Goal: Task Accomplishment & Management: Complete application form

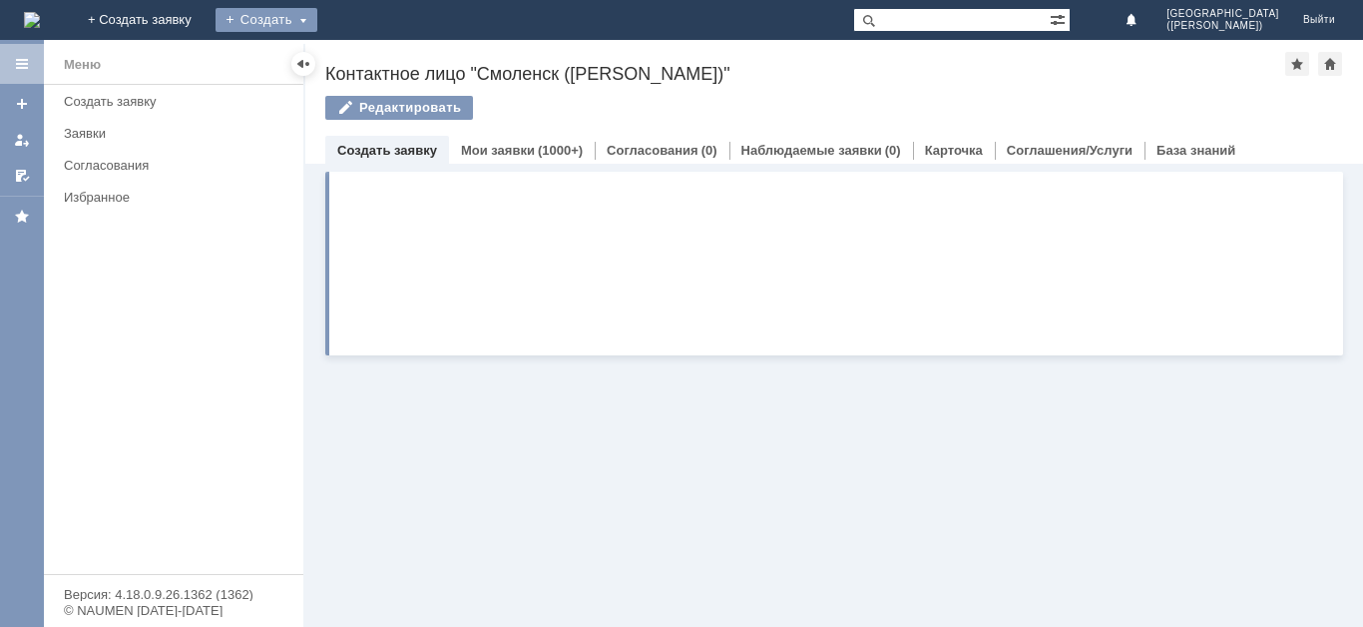
click at [317, 27] on div "Создать" at bounding box center [267, 20] width 102 height 24
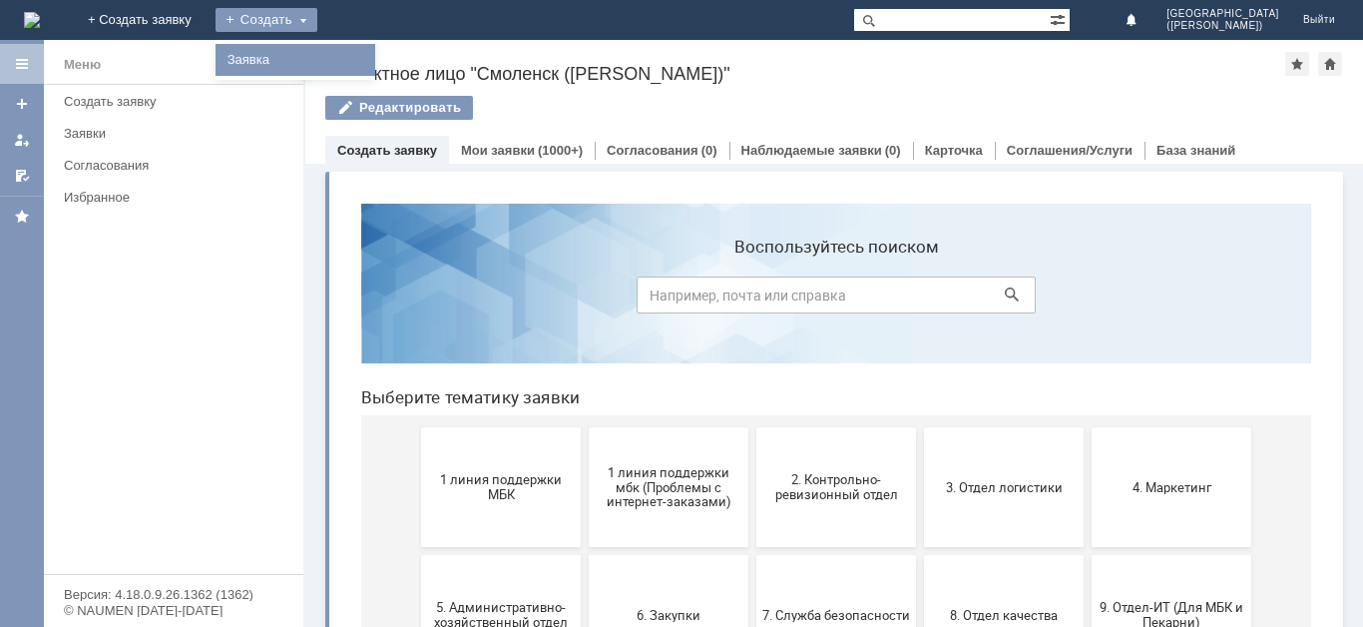
click at [371, 63] on link "Заявка" at bounding box center [296, 60] width 152 height 24
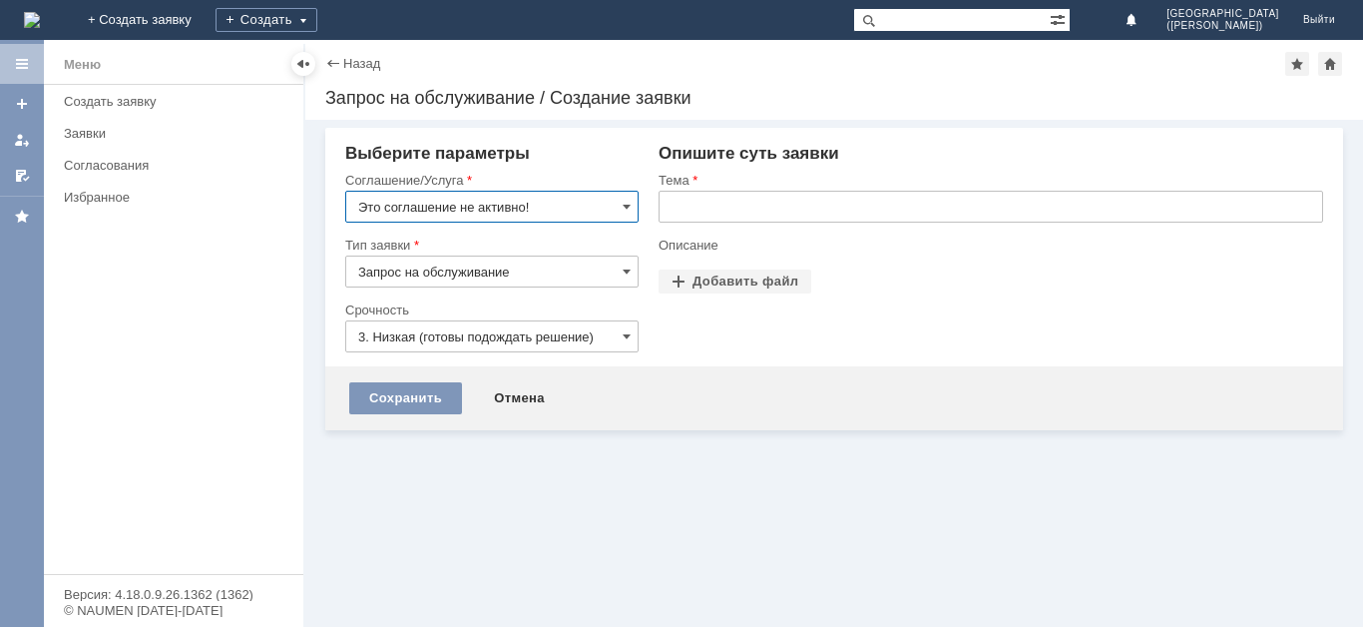
click at [477, 201] on input "Это соглашение не активно!" at bounding box center [491, 207] width 293 height 32
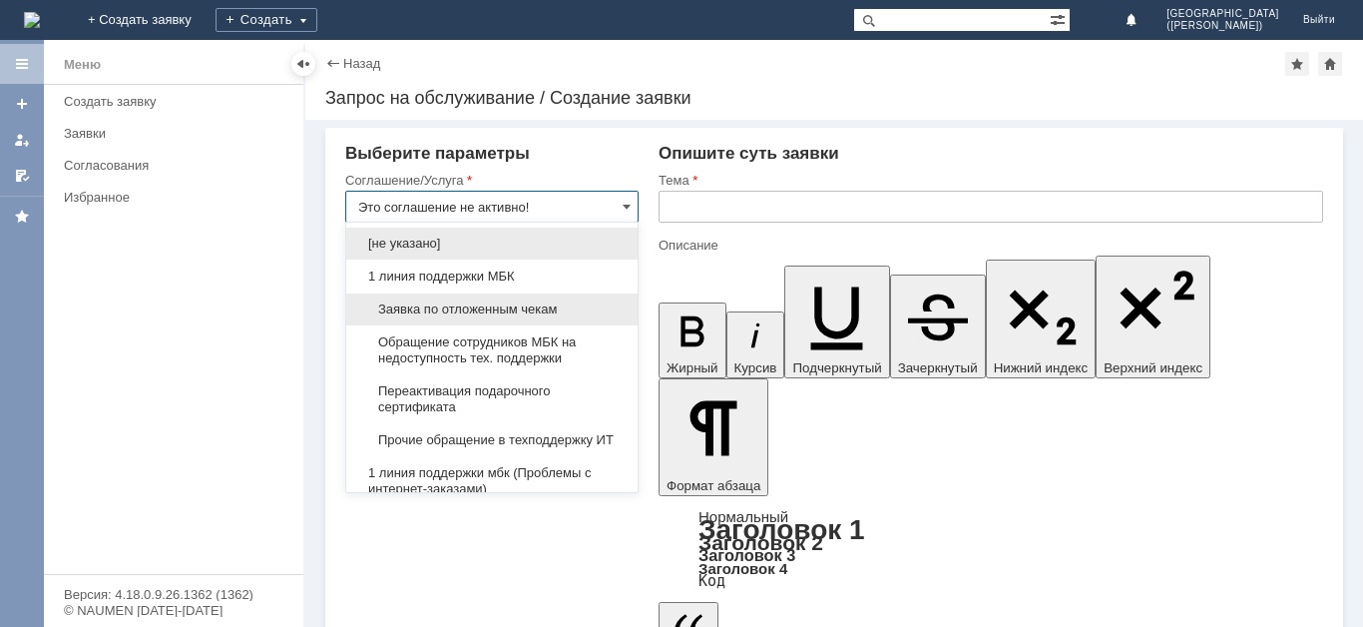
click at [474, 309] on span "Заявка по отложенным чекам" at bounding box center [491, 309] width 267 height 16
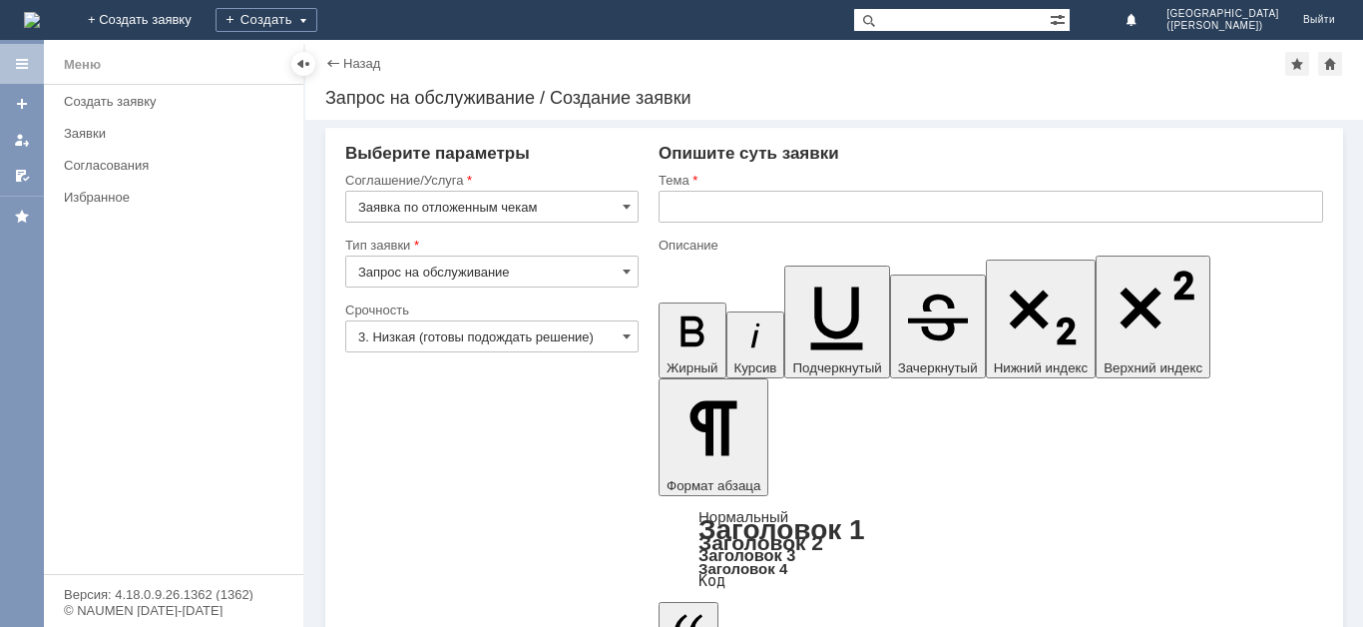
click at [464, 328] on input "3. Низкая (готовы подождать решение)" at bounding box center [491, 336] width 293 height 32
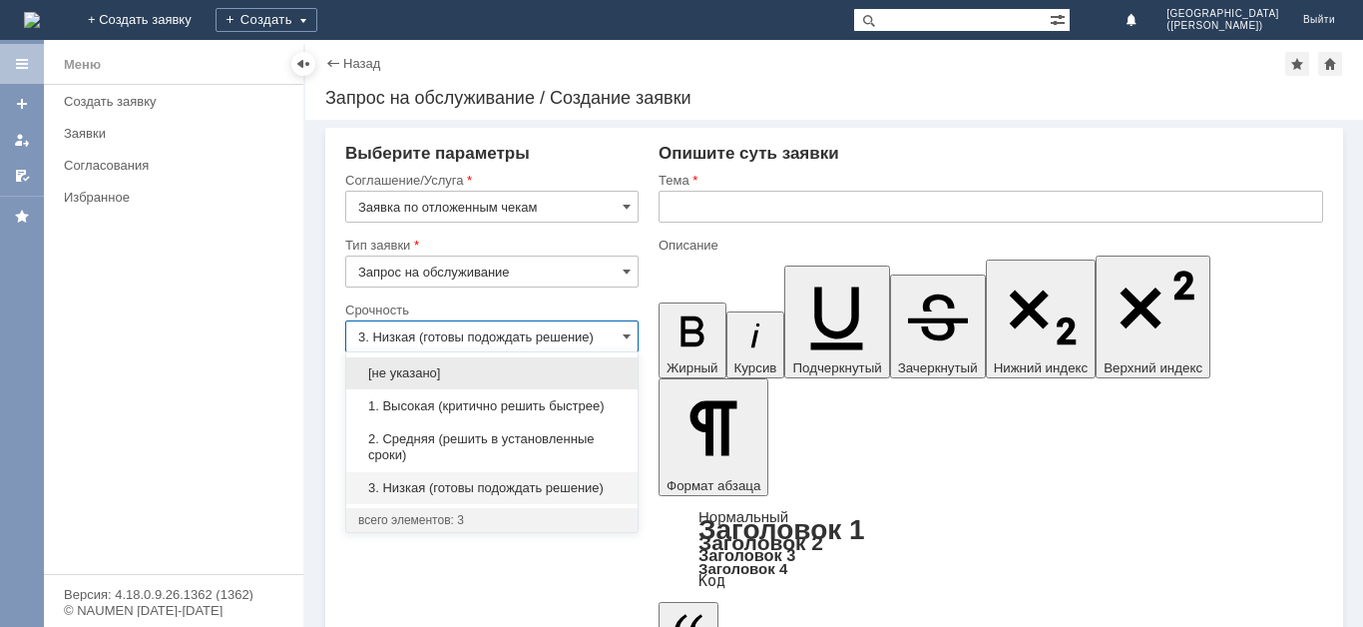
type input "Заявка по отложенным чекам"
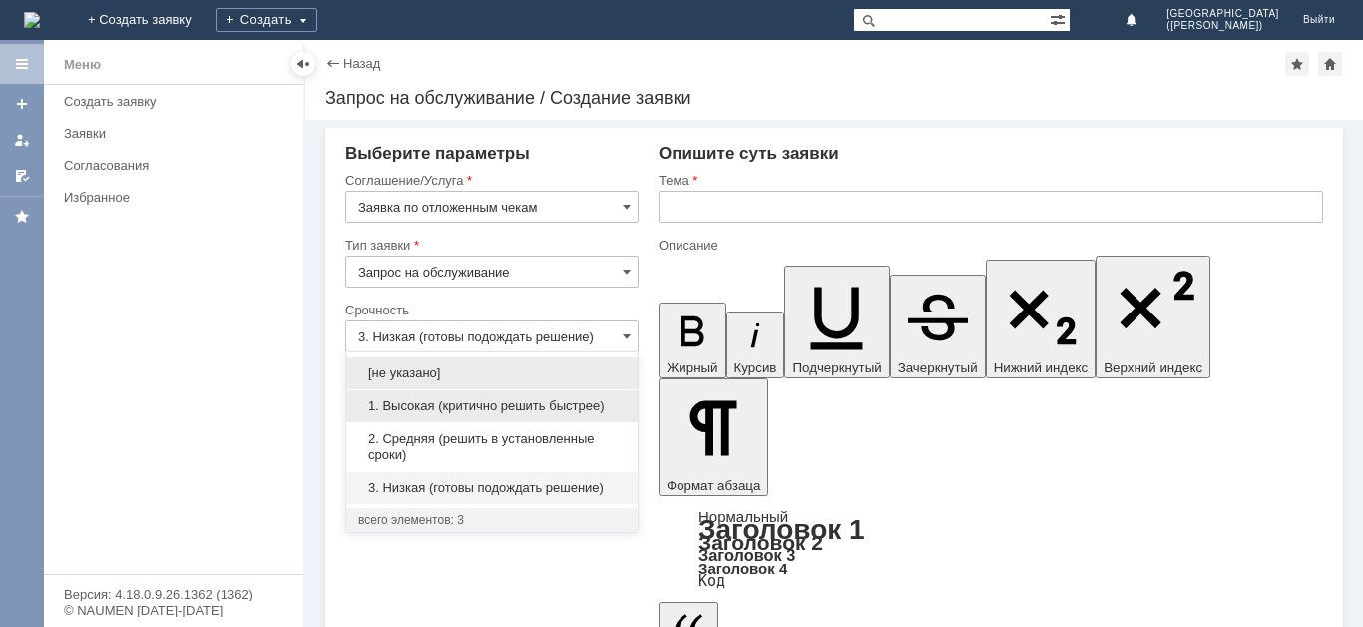
drag, startPoint x: 454, startPoint y: 400, endPoint x: 490, endPoint y: 371, distance: 46.1
click at [455, 400] on span "1. Высокая (критично решить быстрее)" at bounding box center [491, 406] width 267 height 16
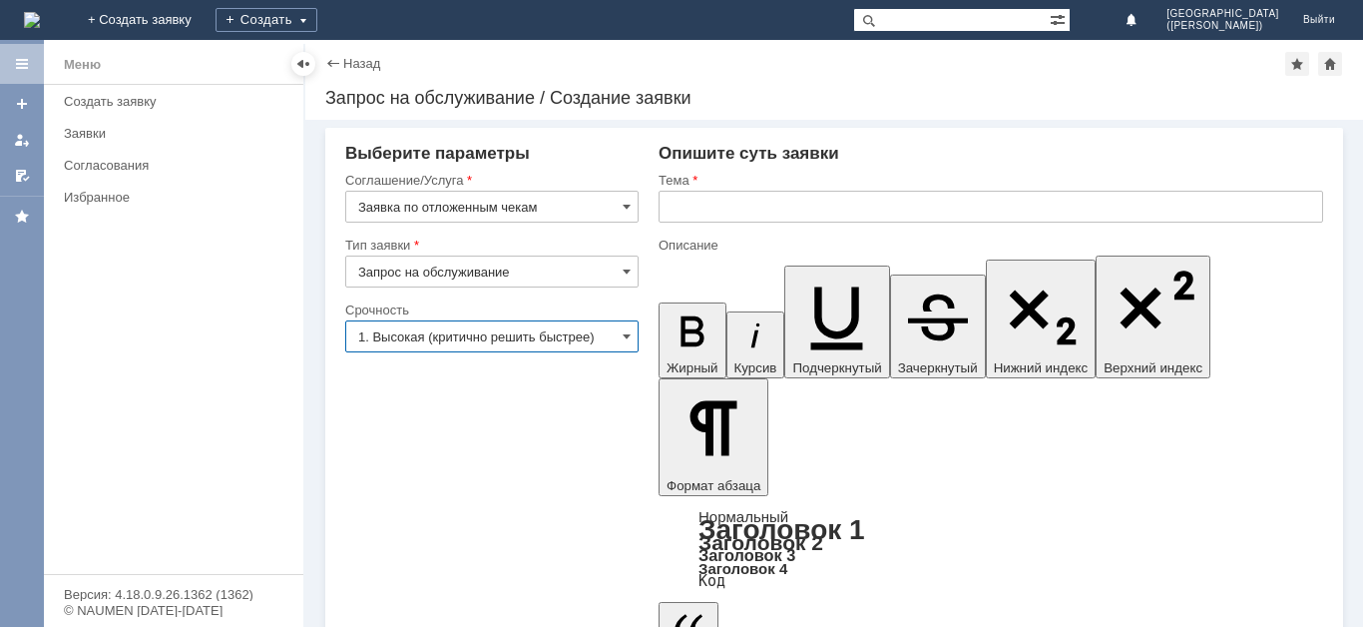
type input "1. Высокая (критично решить быстрее)"
click at [752, 182] on div "Тема" at bounding box center [989, 180] width 661 height 13
click at [753, 192] on input "text" at bounding box center [991, 207] width 665 height 32
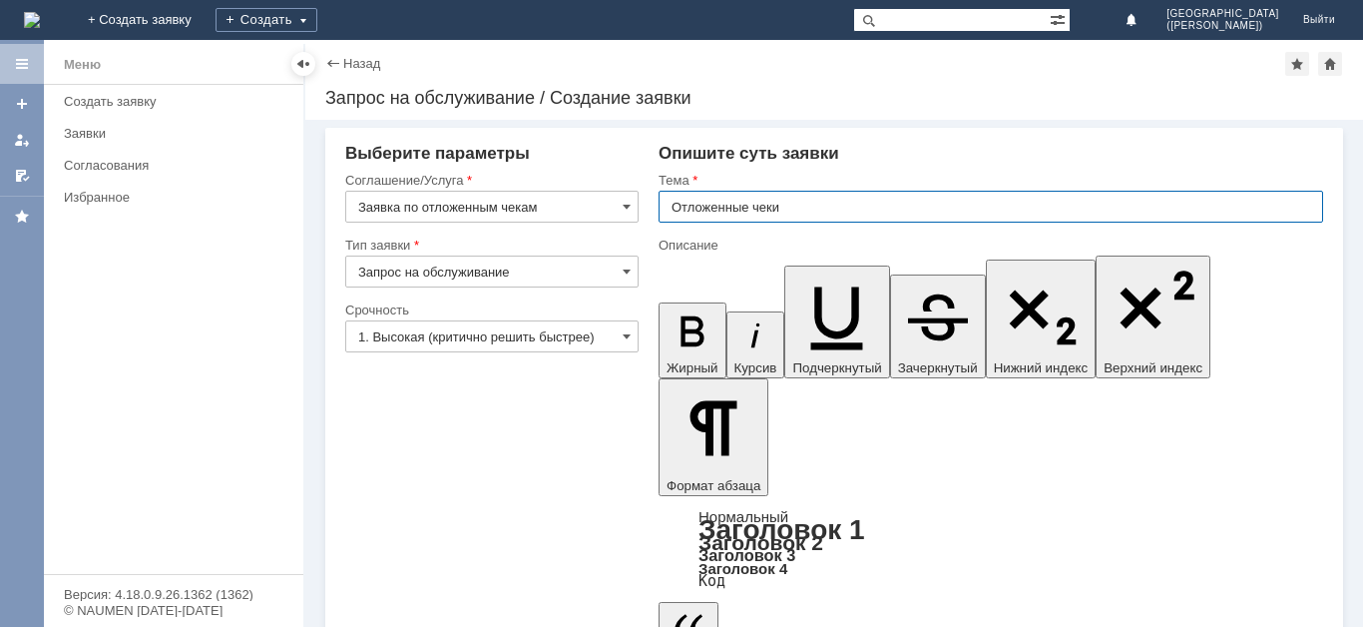
type input "Отложенные чеки"
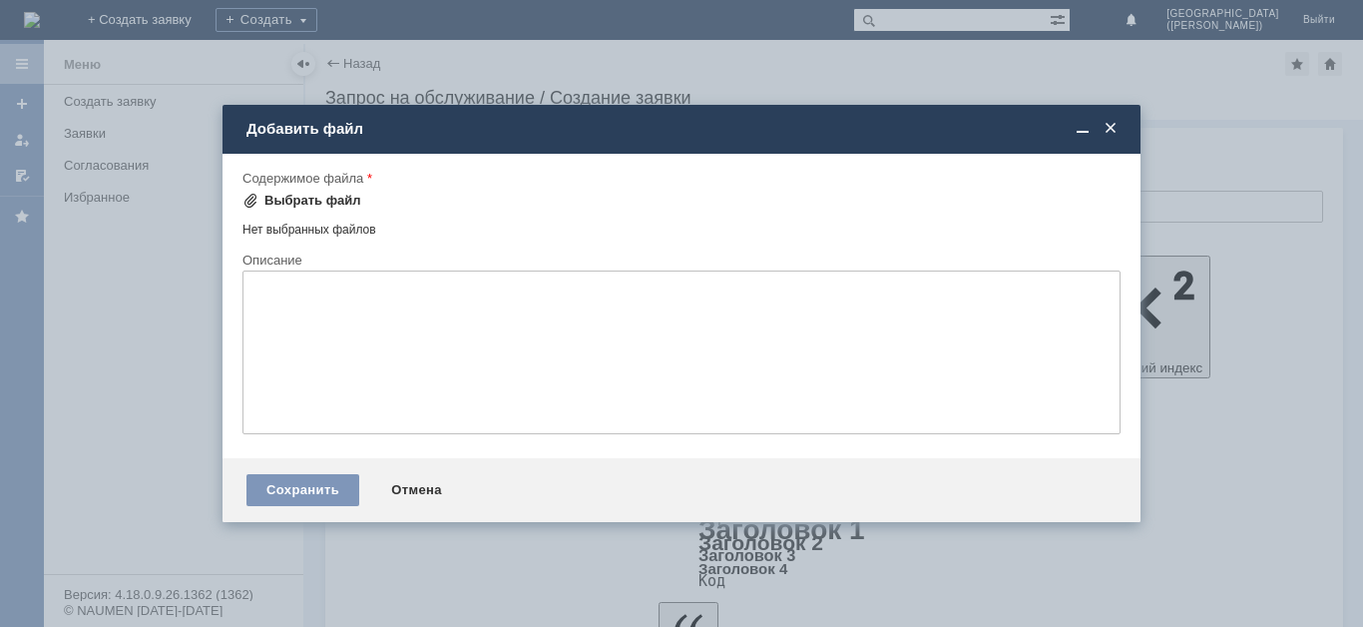
click at [310, 206] on div "Выбрать файл" at bounding box center [312, 201] width 97 height 16
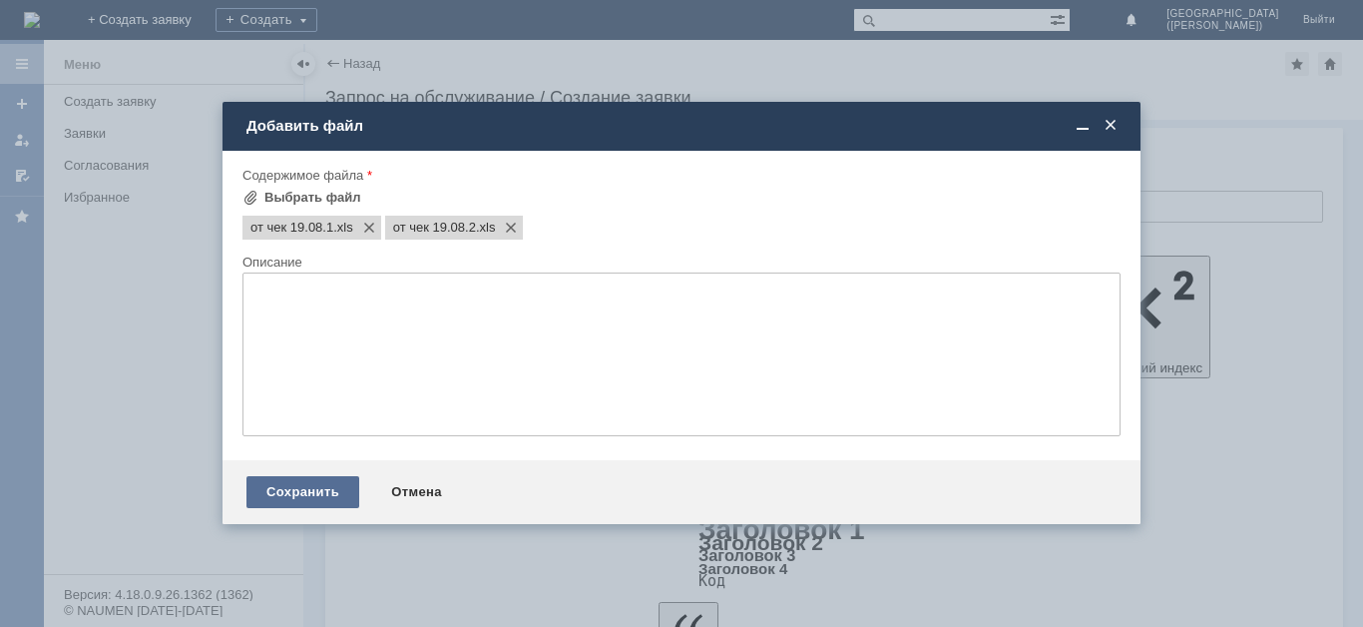
click at [310, 489] on div "Сохранить" at bounding box center [302, 492] width 113 height 32
